Goal: Transaction & Acquisition: Purchase product/service

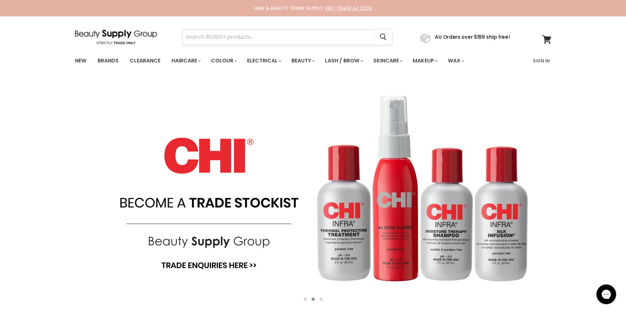
paste input "44330"
type input "44330"
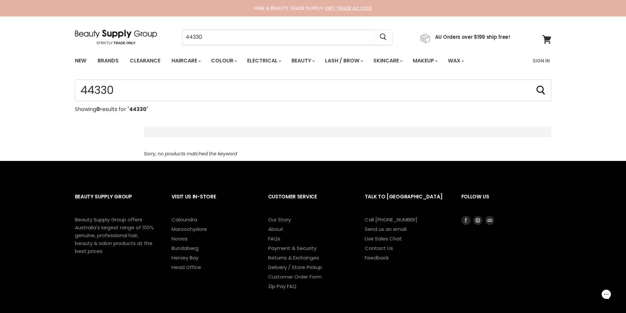
drag, startPoint x: 220, startPoint y: 32, endPoint x: 157, endPoint y: 34, distance: 62.8
click at [157, 34] on div "44330 Cancel AU Orders over $199 ship free!" at bounding box center [293, 37] width 436 height 15
type input "hair basin"
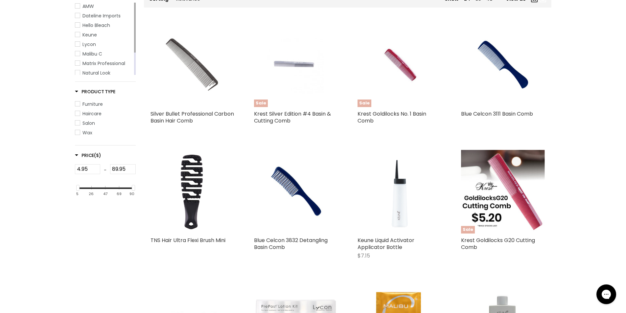
scroll to position [132, 0]
